Goal: Find specific page/section: Find specific page/section

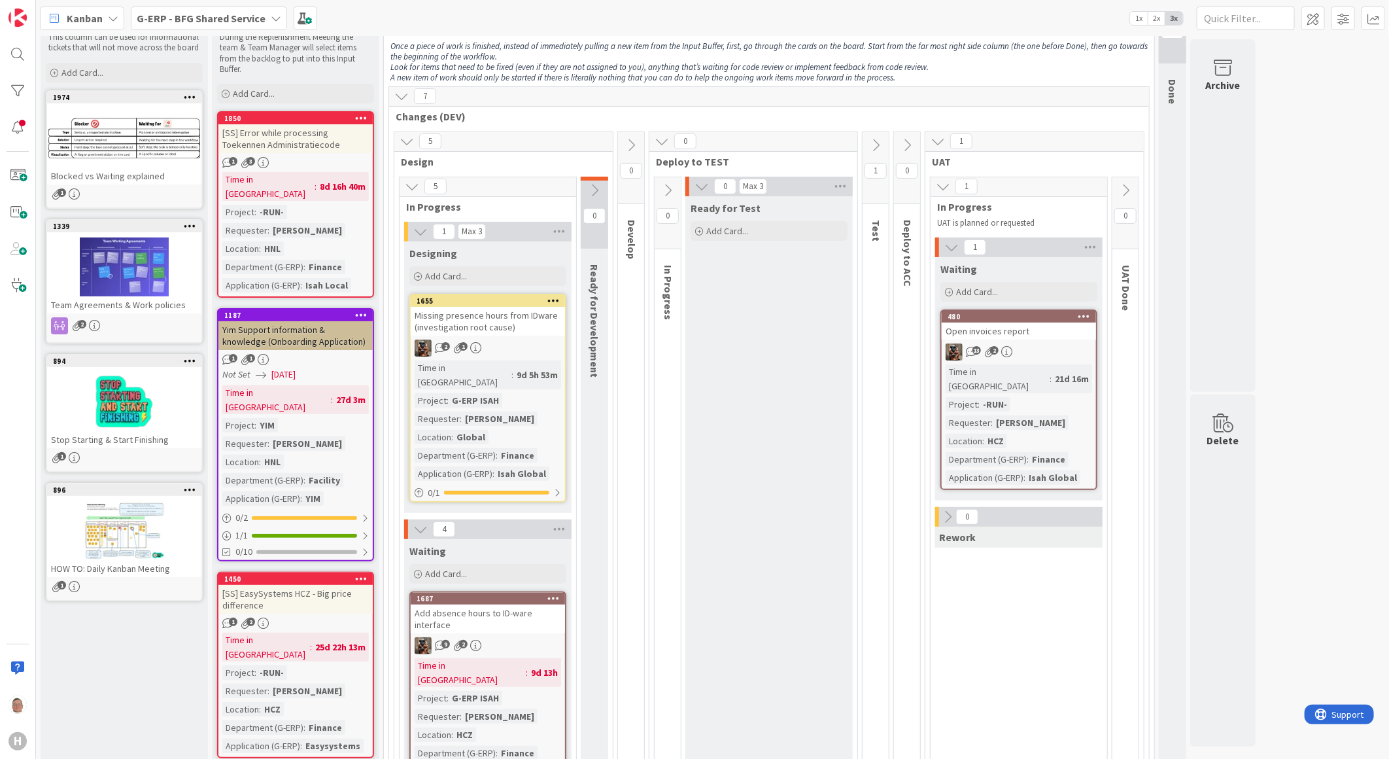
scroll to position [73, 0]
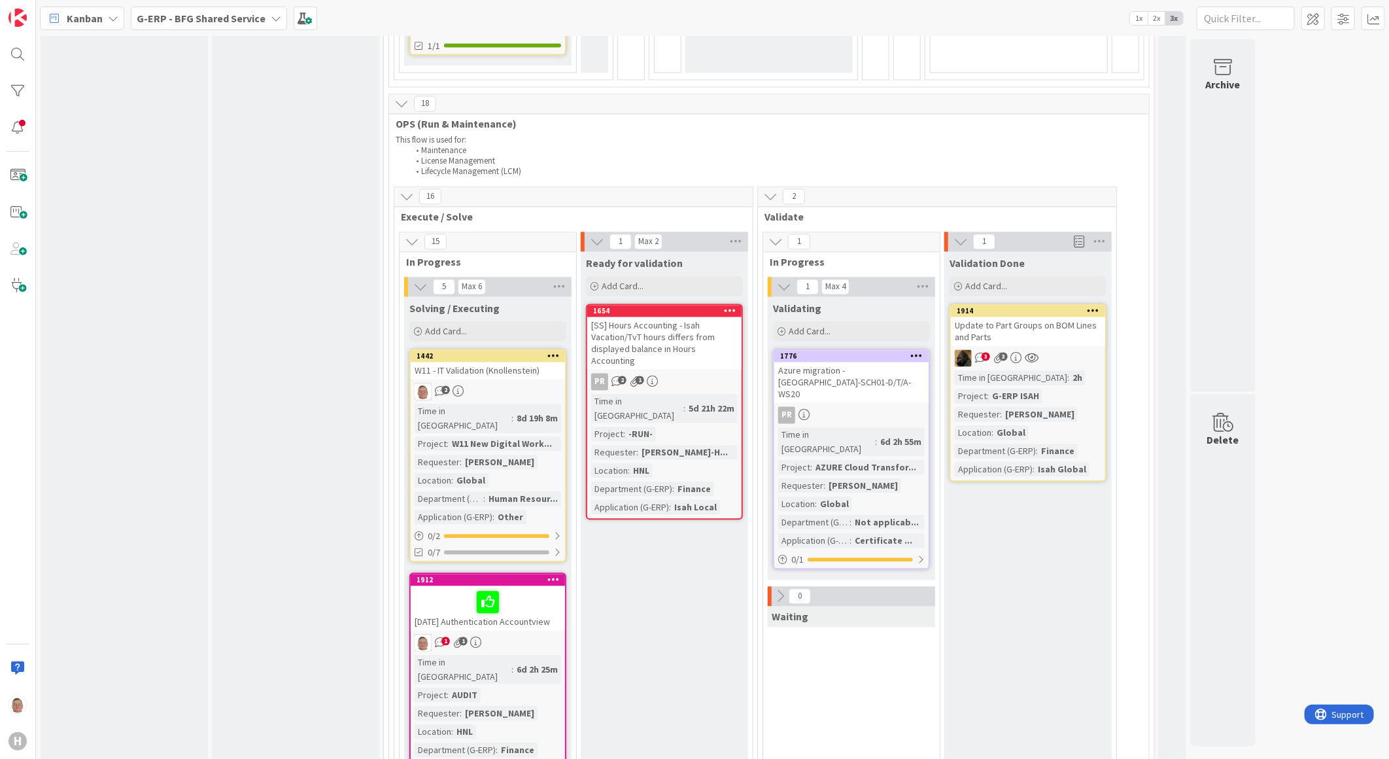
scroll to position [1671, 0]
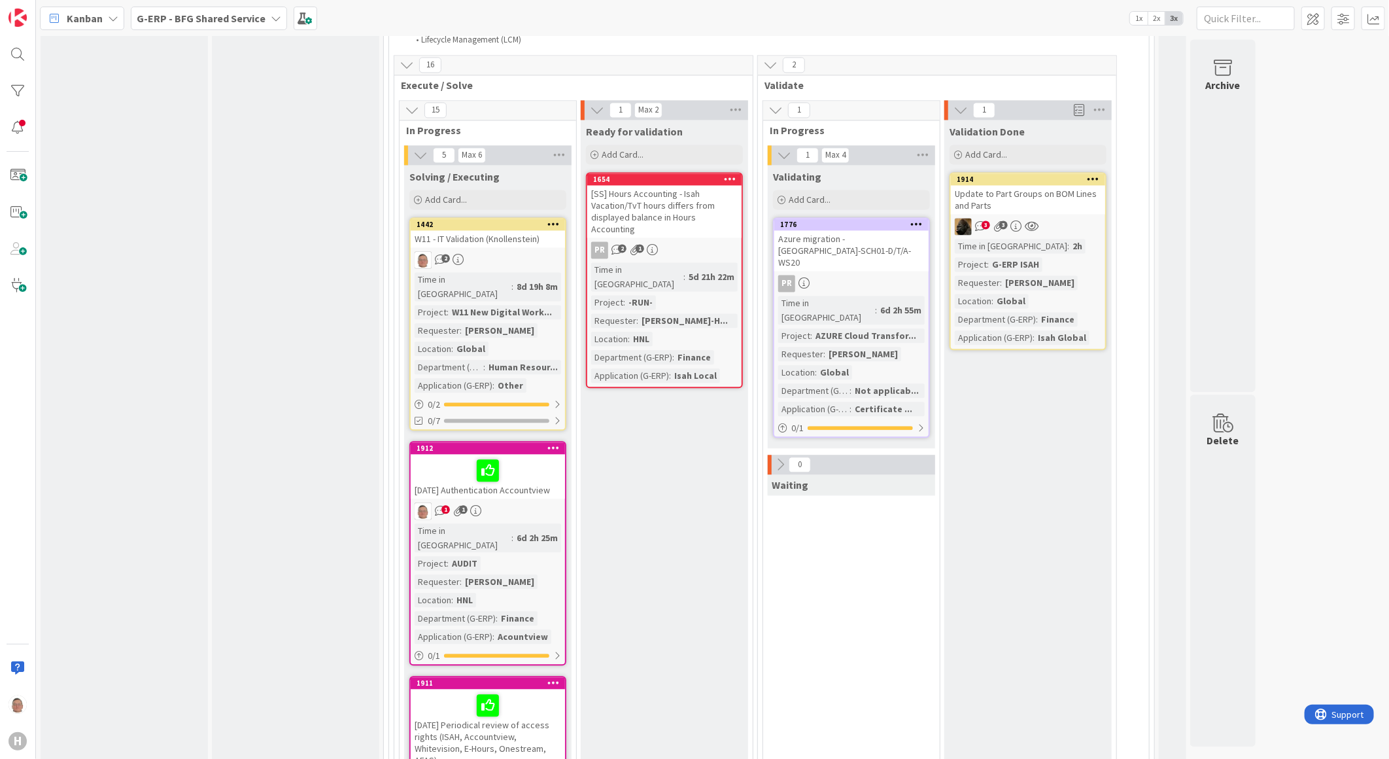
click at [531, 457] on div at bounding box center [488, 470] width 147 height 27
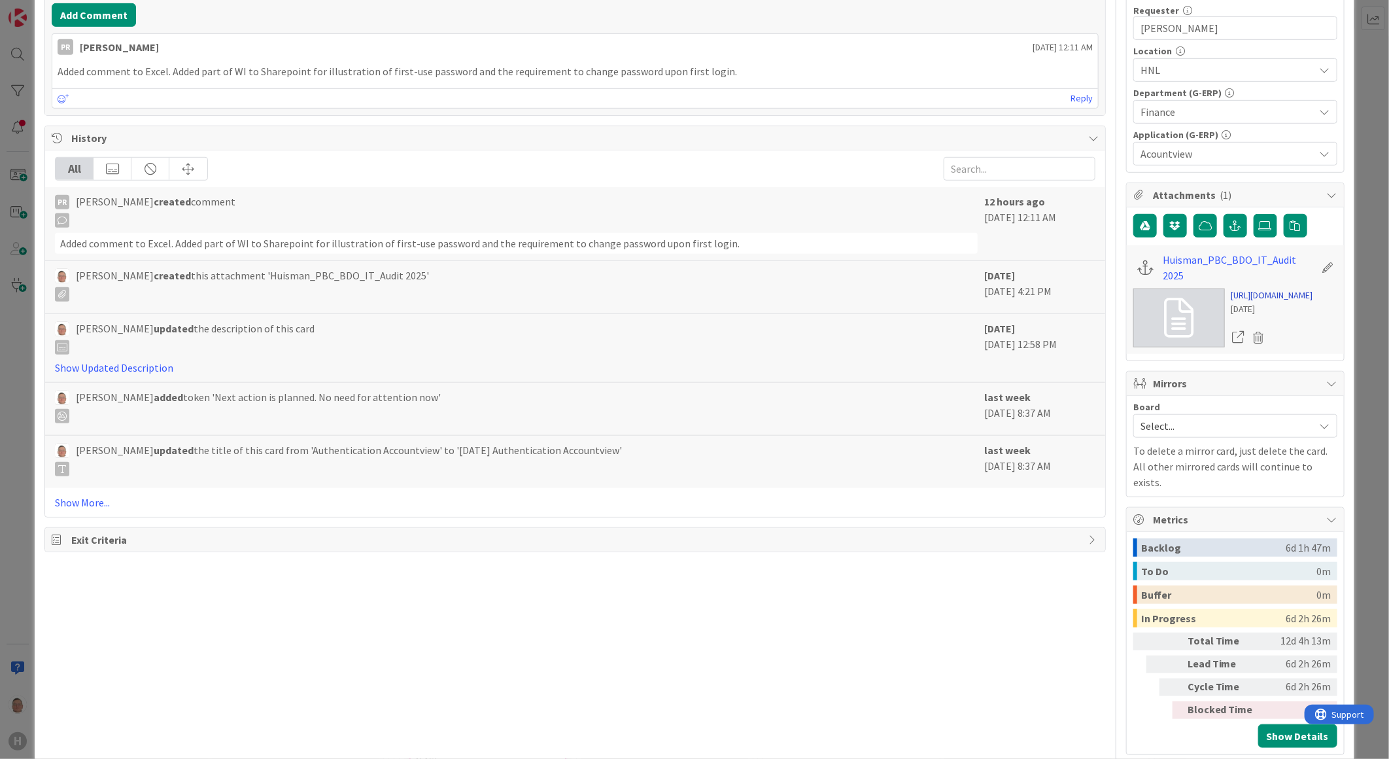
click at [1253, 302] on link "https://huismancloud.sharepoint.com/:x:/r/sites/HGLInformationSecurity-30-Audit…" at bounding box center [1273, 295] width 82 height 14
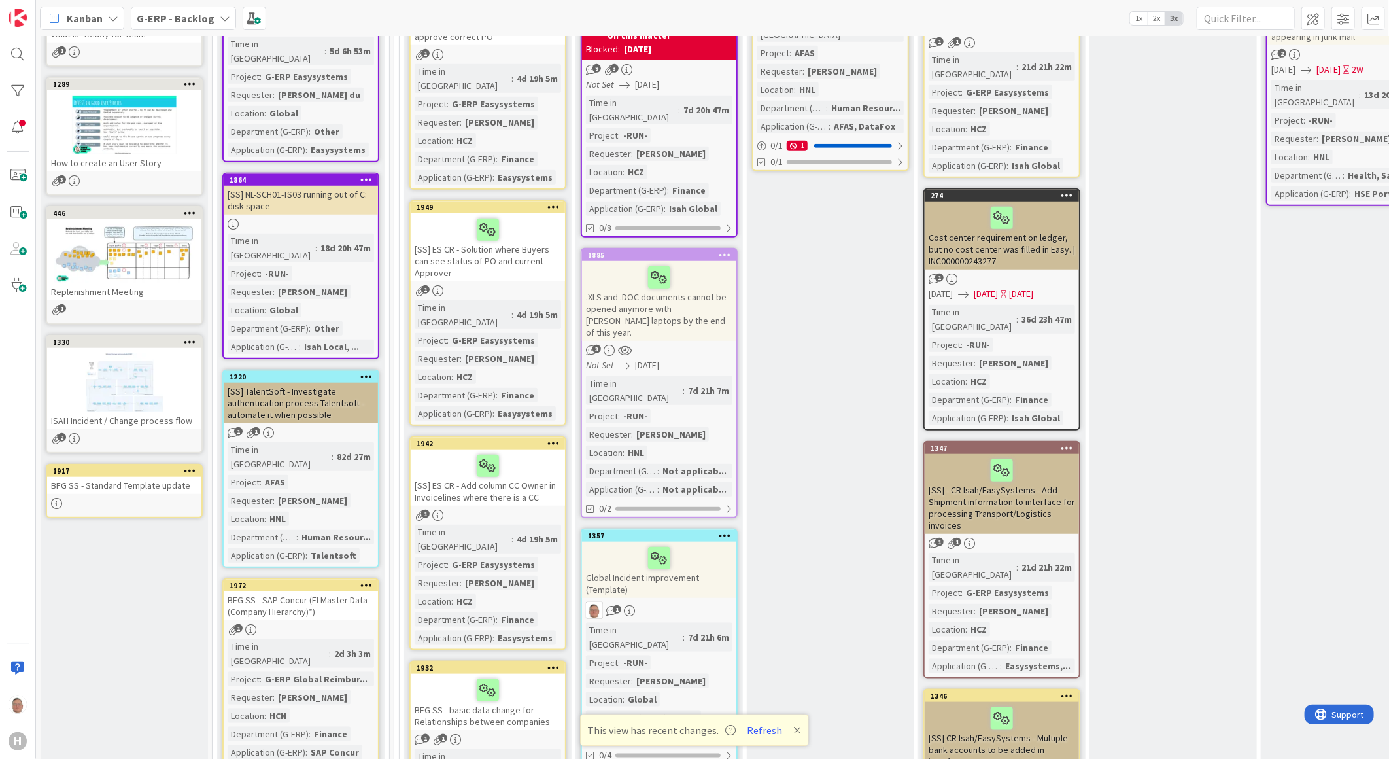
scroll to position [580, 0]
